Goal: Task Accomplishment & Management: Use online tool/utility

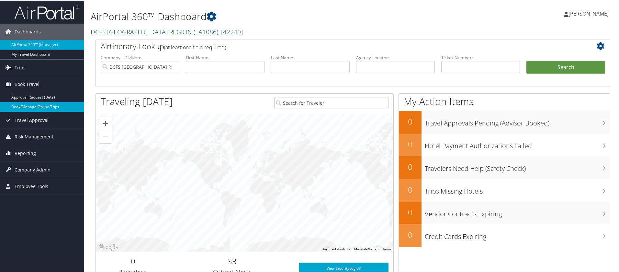
click at [54, 109] on link "Book/Manage Online Trips" at bounding box center [42, 106] width 84 height 10
